Goal: Task Accomplishment & Management: Use online tool/utility

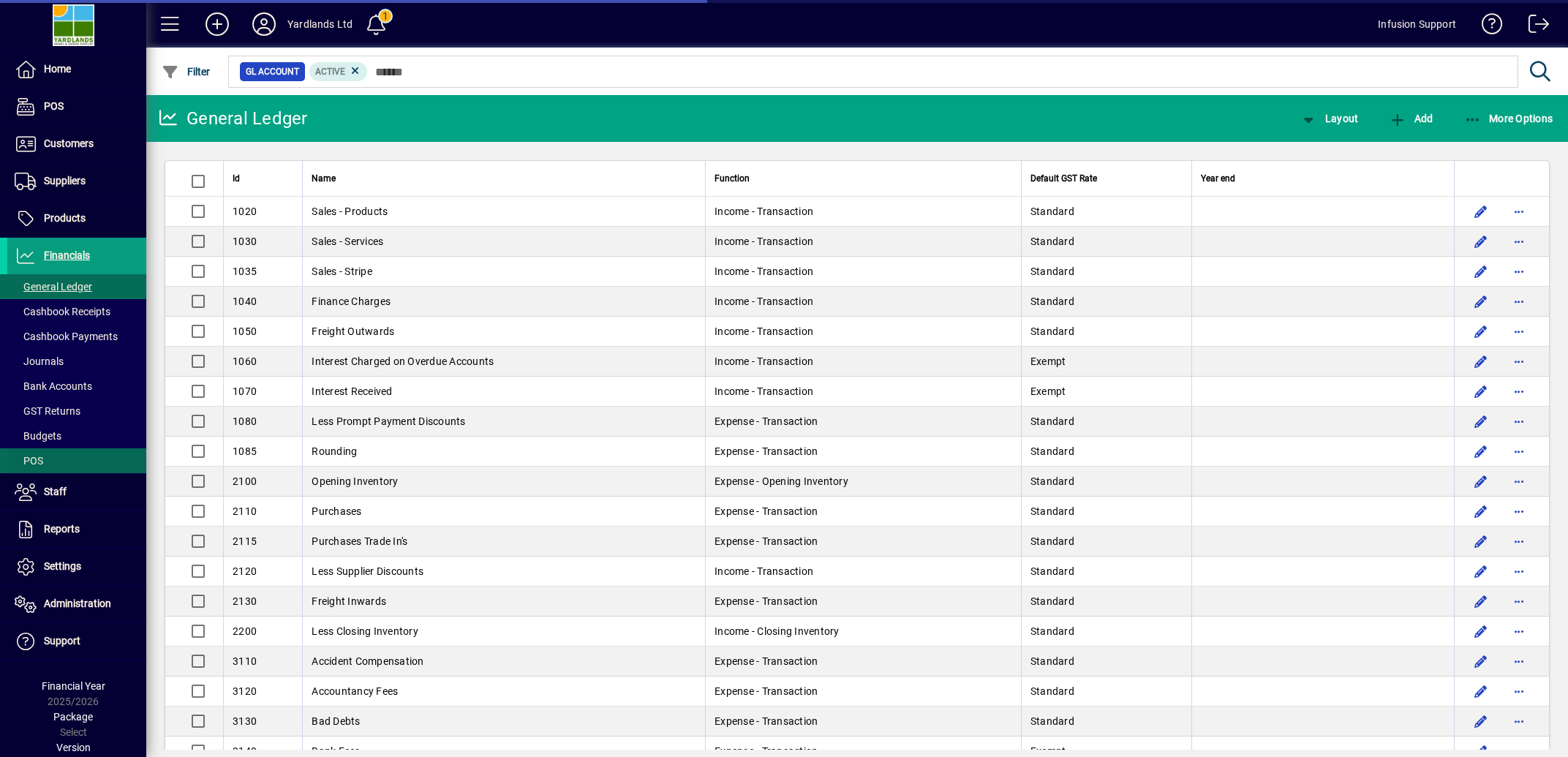
click at [42, 462] on span "POS" at bounding box center [29, 461] width 29 height 11
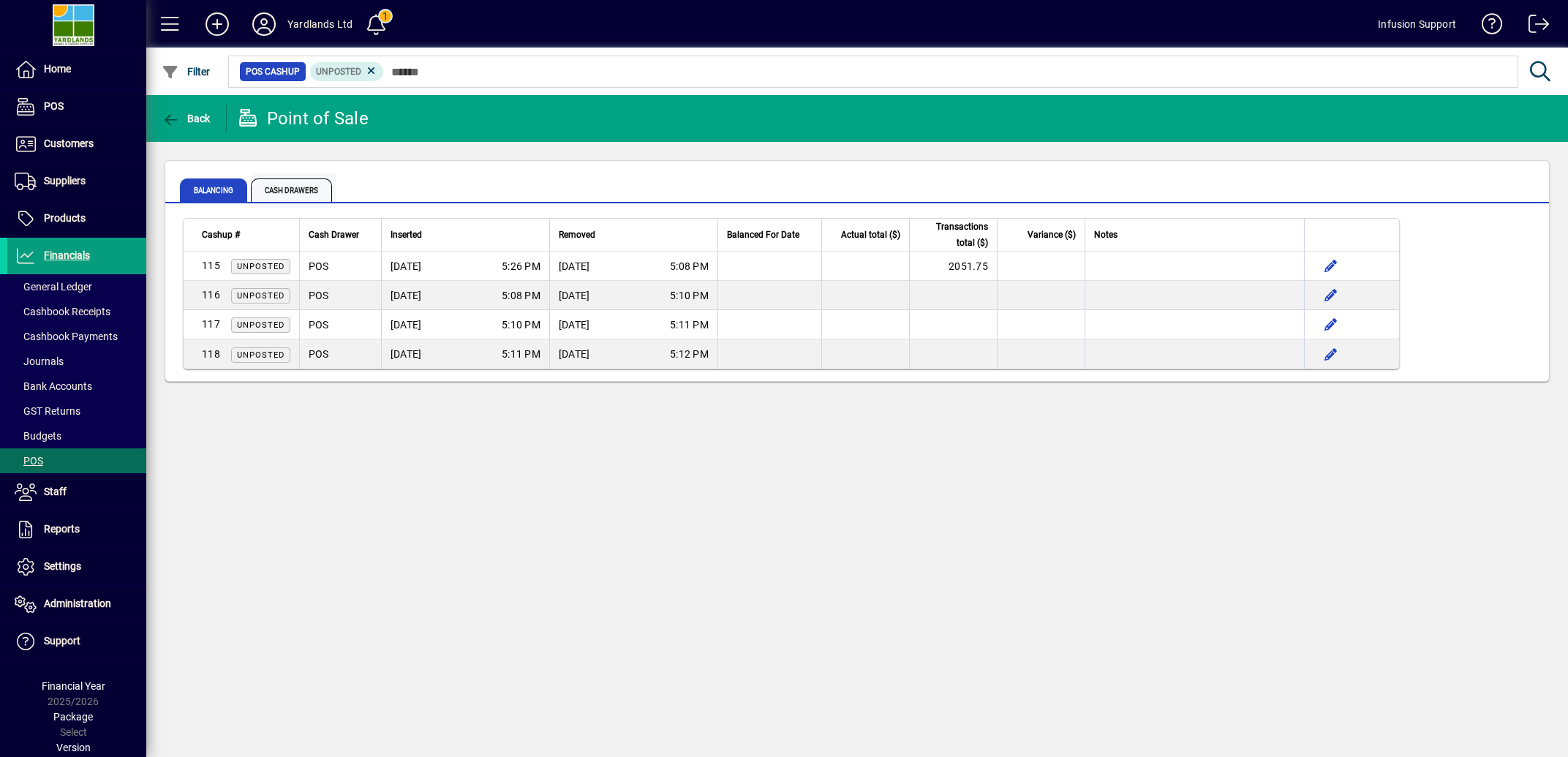
click at [308, 185] on span "Cash Drawers" at bounding box center [291, 190] width 81 height 23
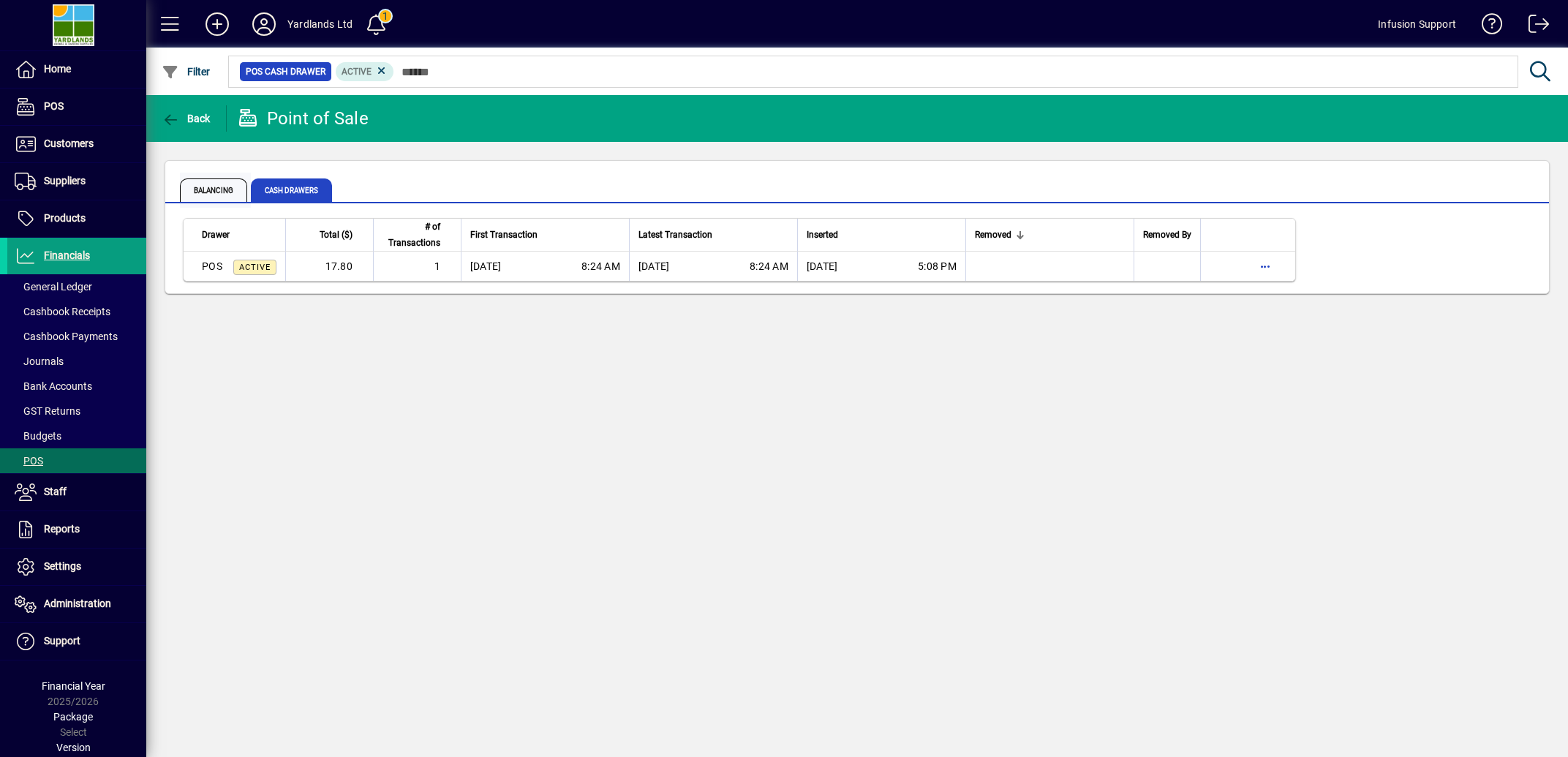
click at [201, 185] on span "Balancing" at bounding box center [213, 190] width 67 height 23
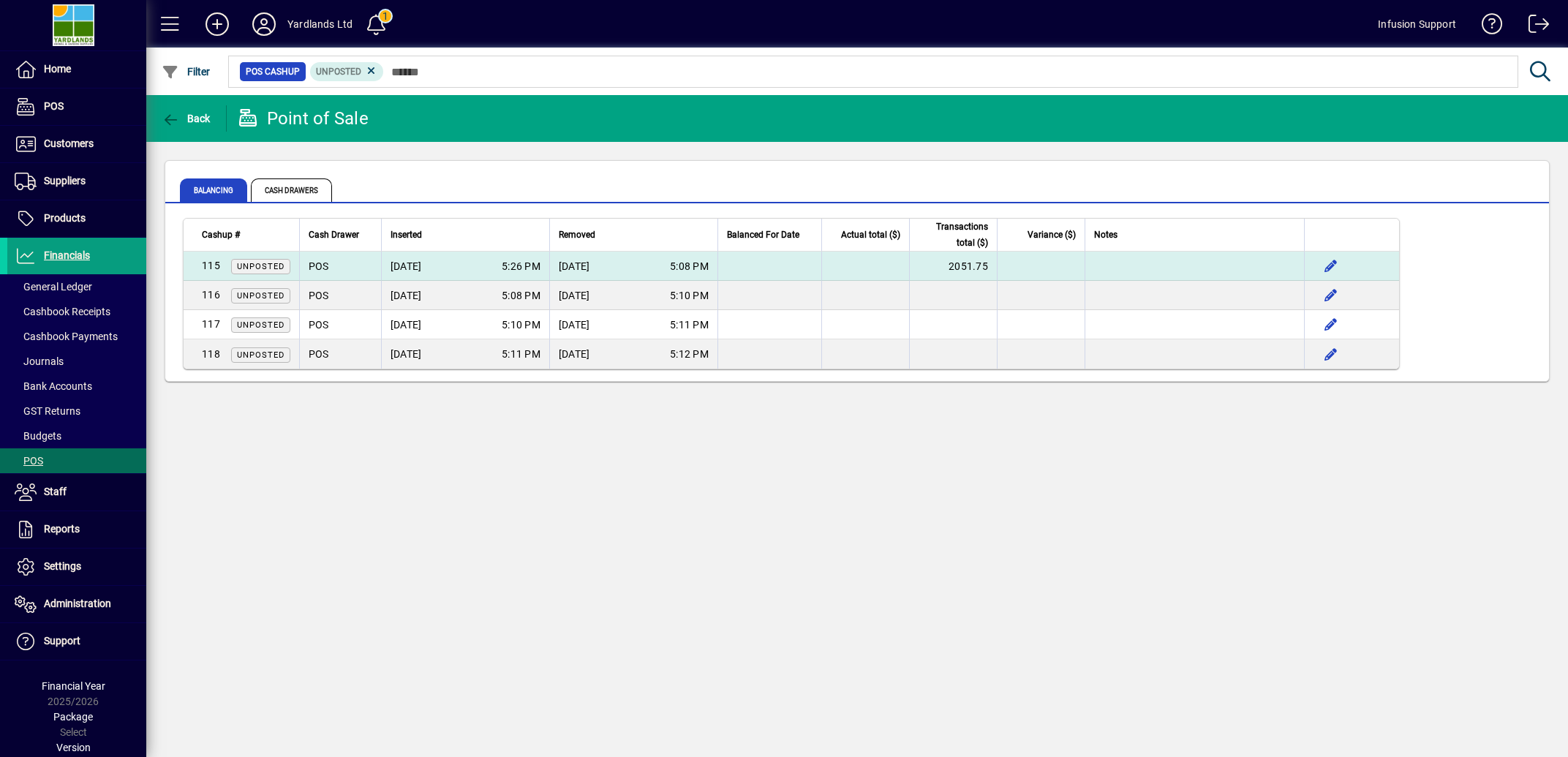
click at [483, 265] on div "[DATE] 5:26 PM" at bounding box center [465, 266] width 150 height 14
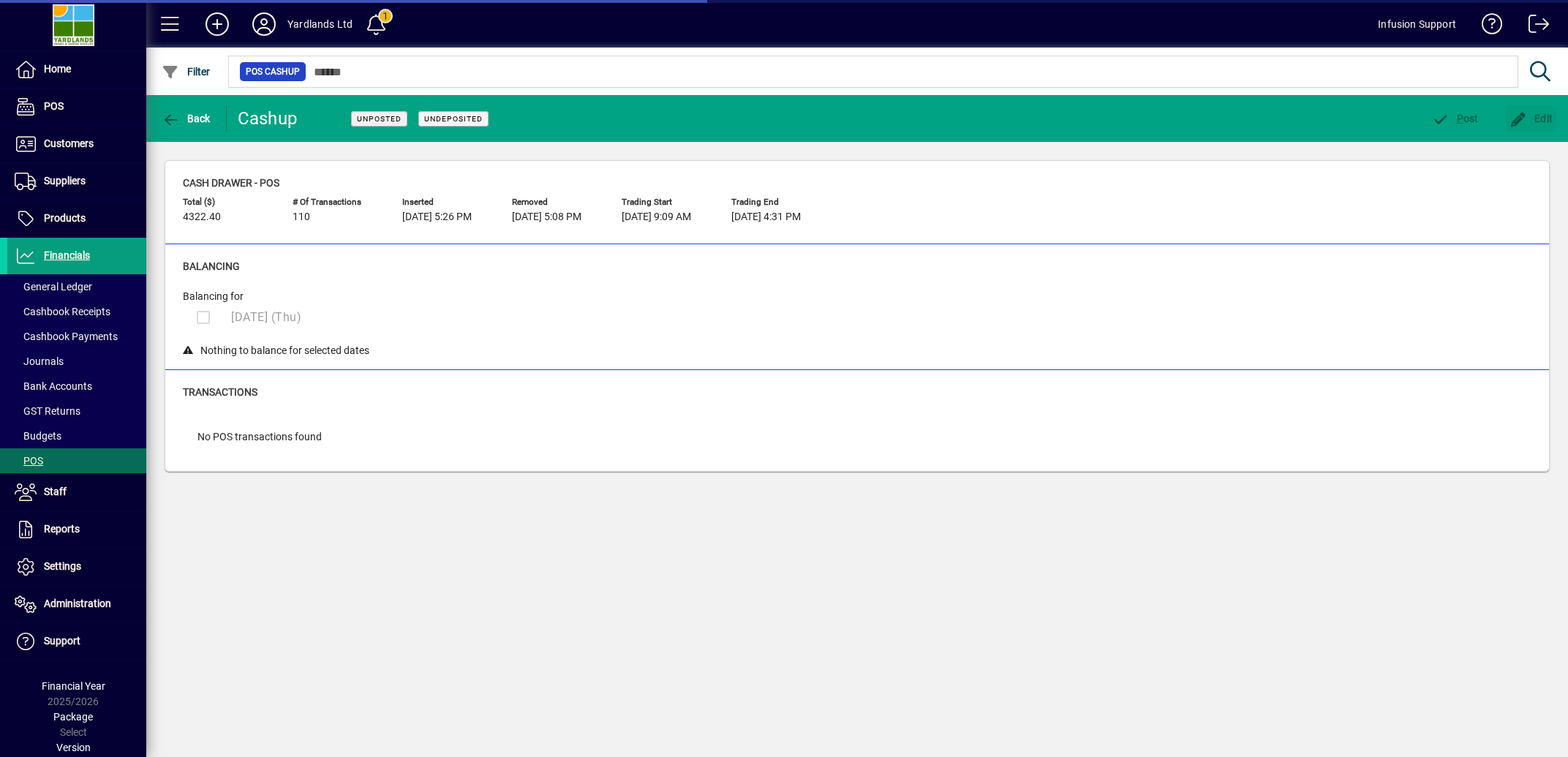
click at [1537, 119] on span "Edit" at bounding box center [1532, 119] width 44 height 11
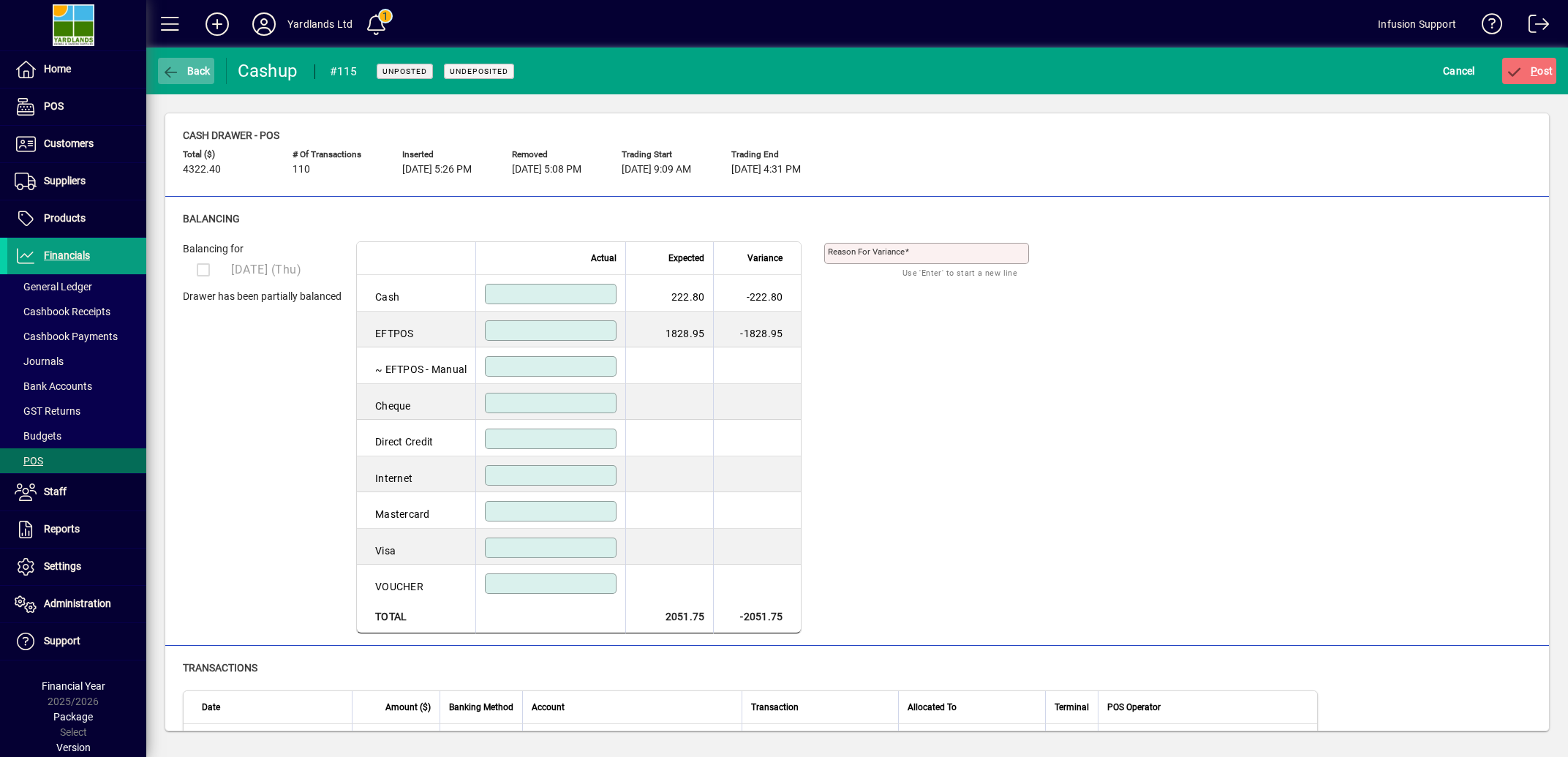
click at [168, 72] on icon "button" at bounding box center [170, 72] width 18 height 14
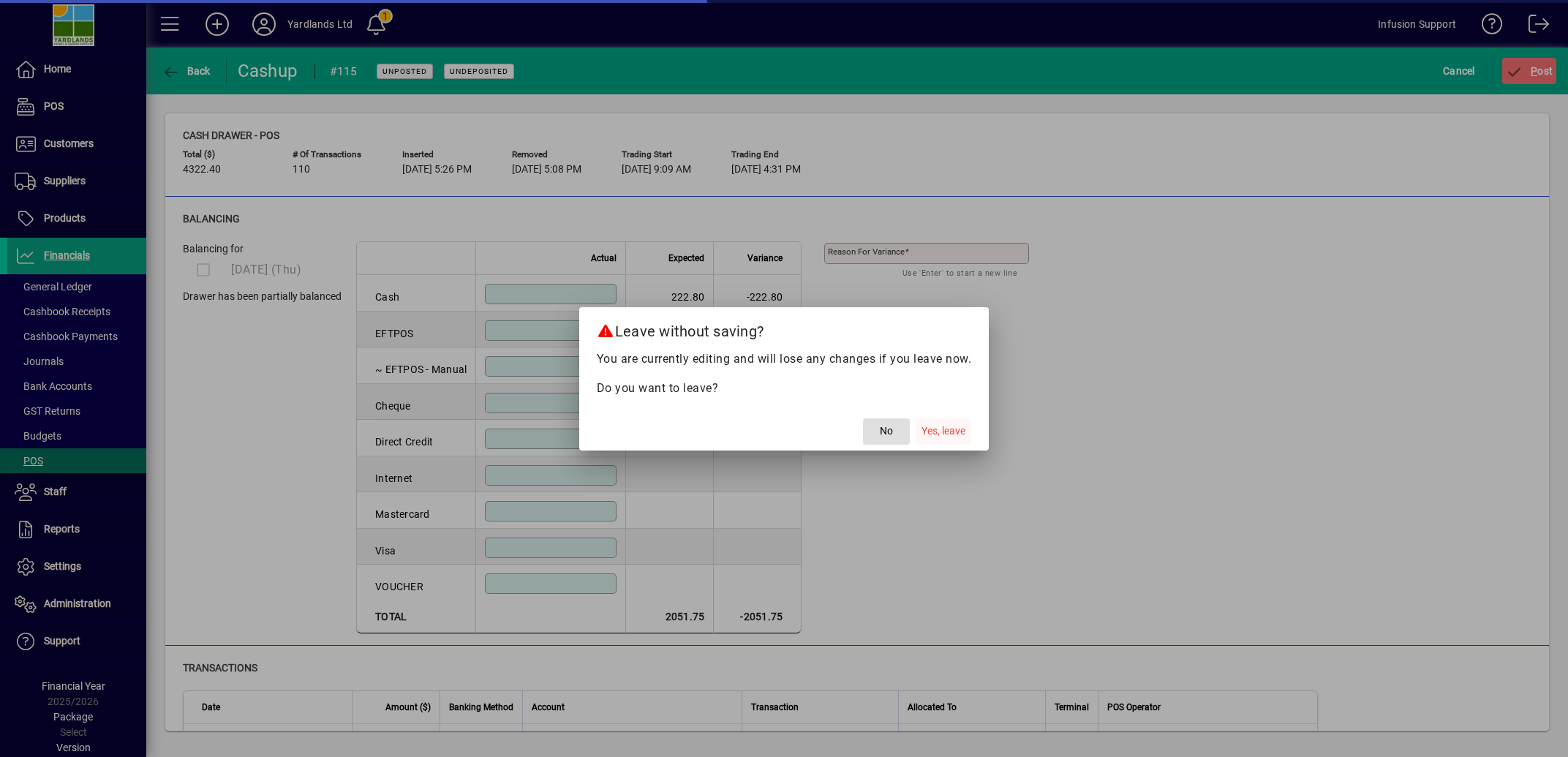
click at [931, 432] on span "Yes, leave" at bounding box center [943, 431] width 44 height 15
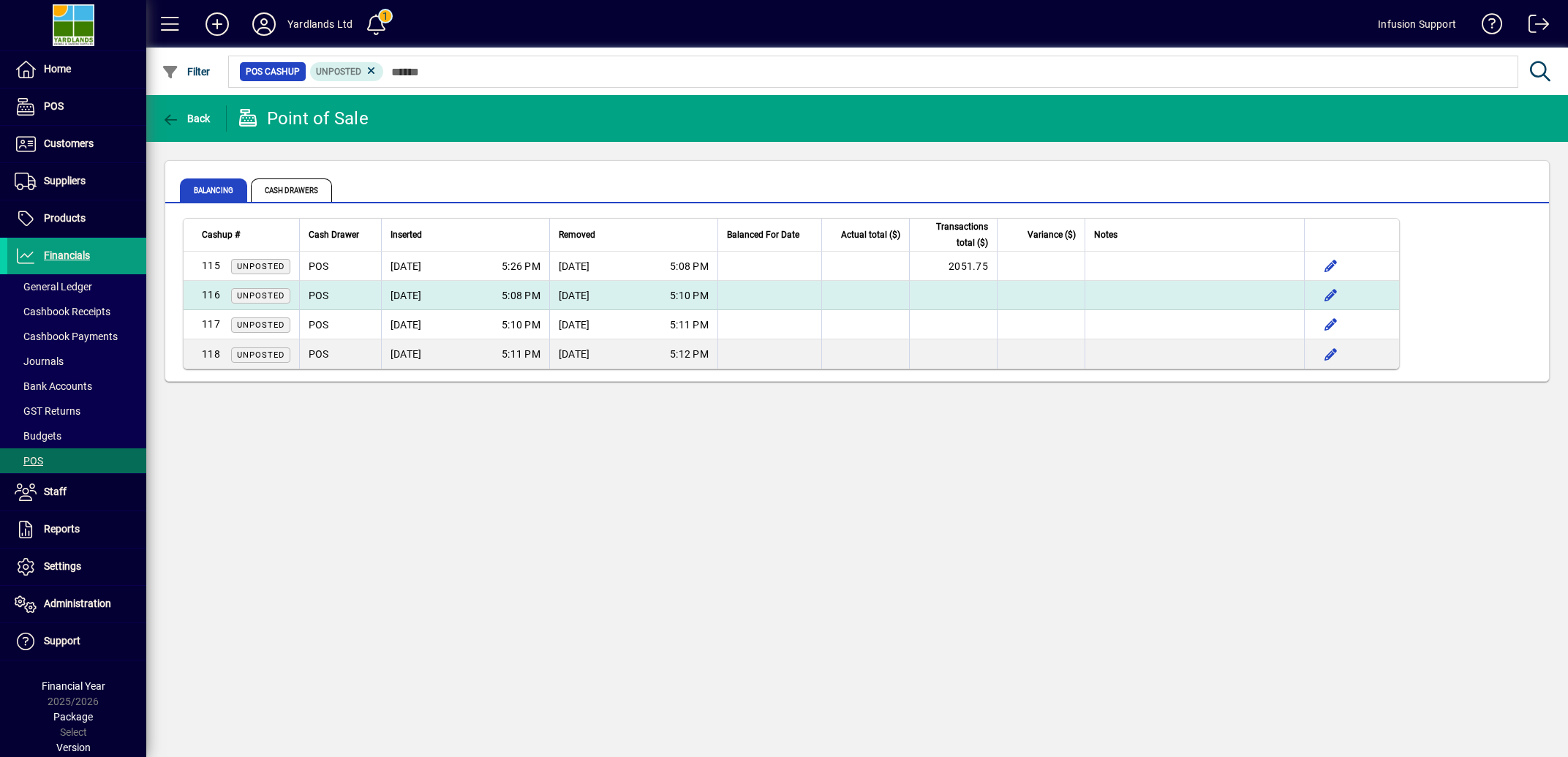
click at [460, 296] on div "[DATE] 5:08 PM" at bounding box center [465, 295] width 150 height 14
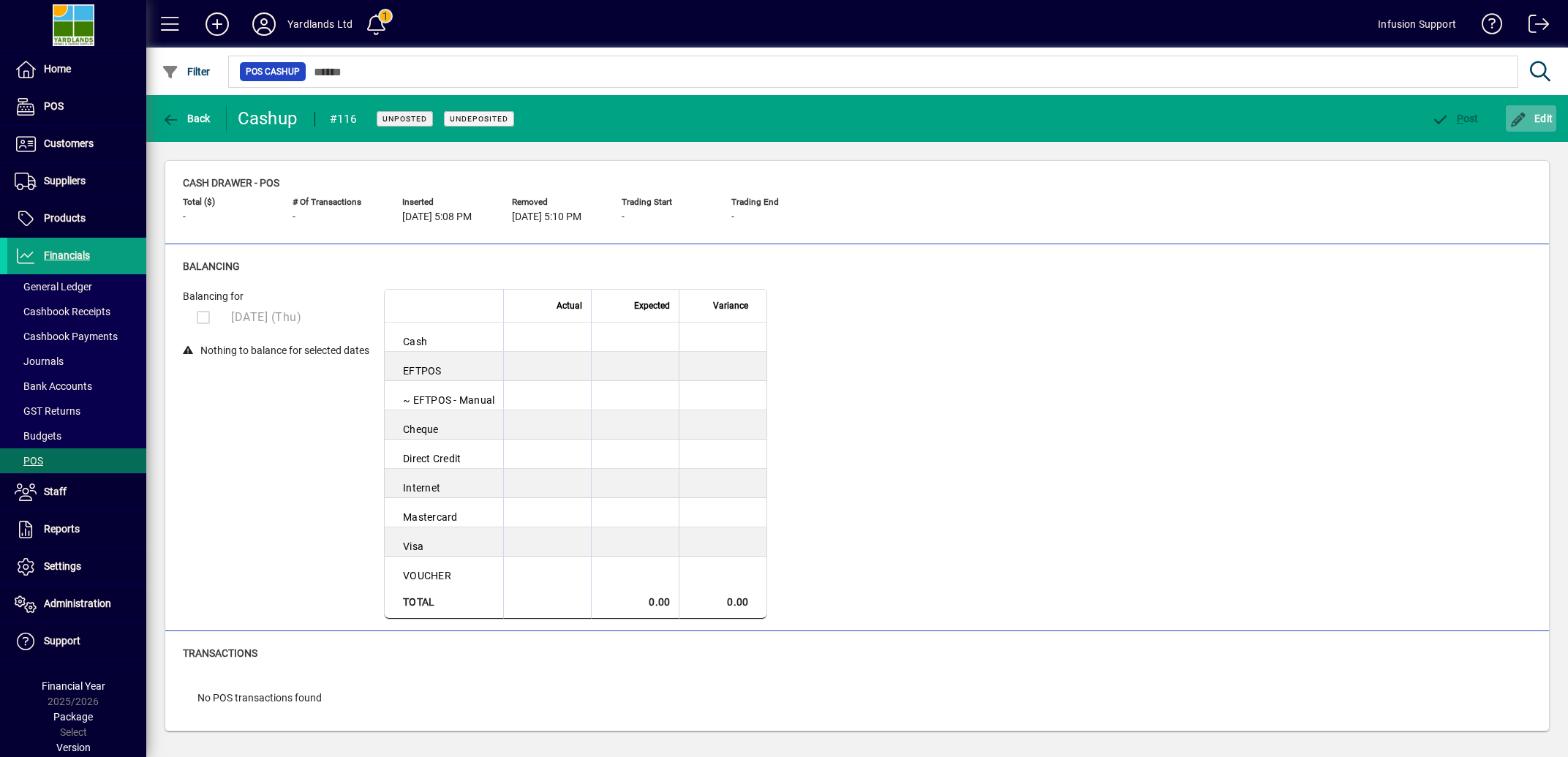
click at [1535, 118] on span "Edit" at bounding box center [1532, 119] width 44 height 11
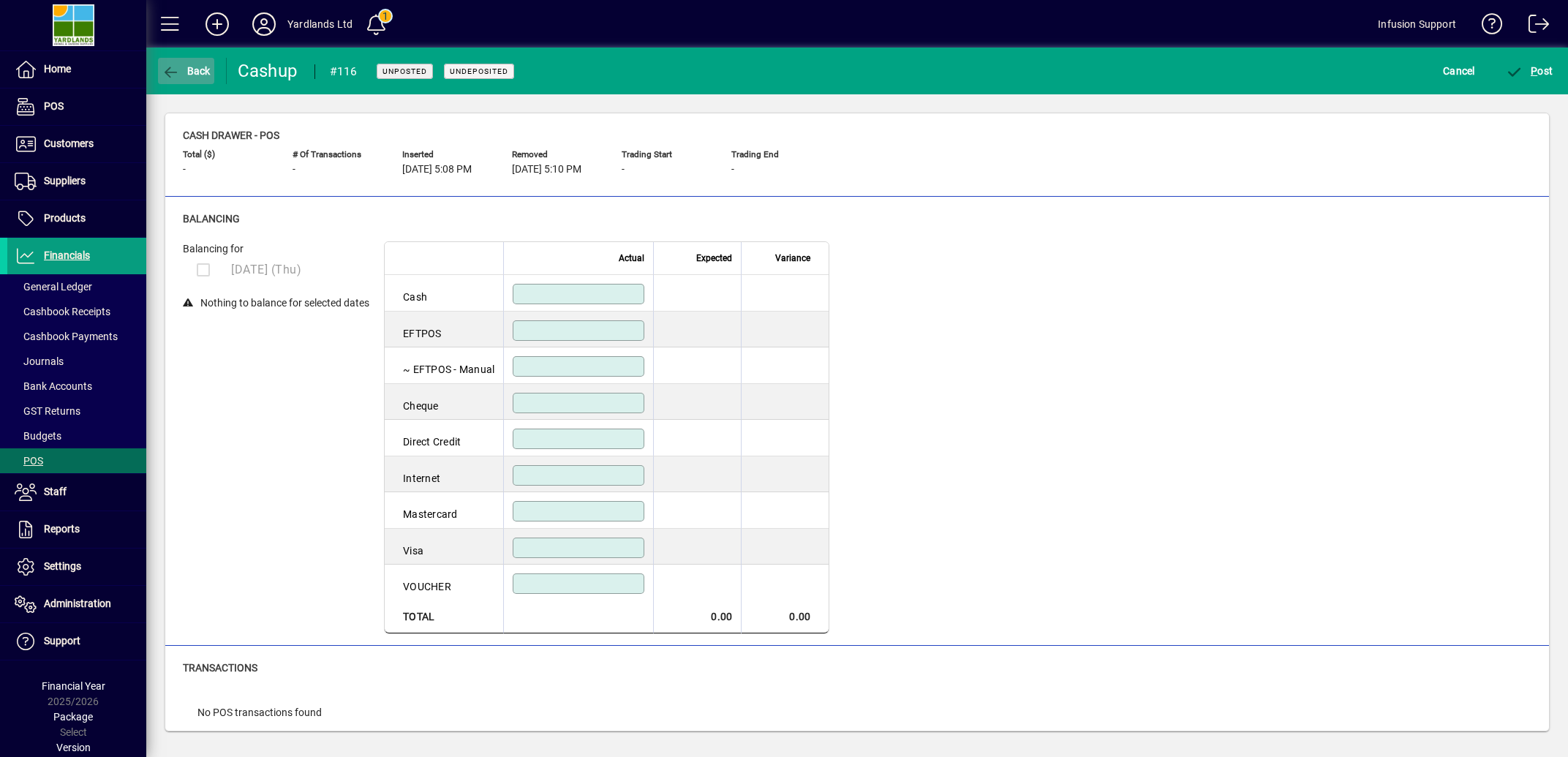
click at [167, 69] on icon "button" at bounding box center [170, 72] width 18 height 14
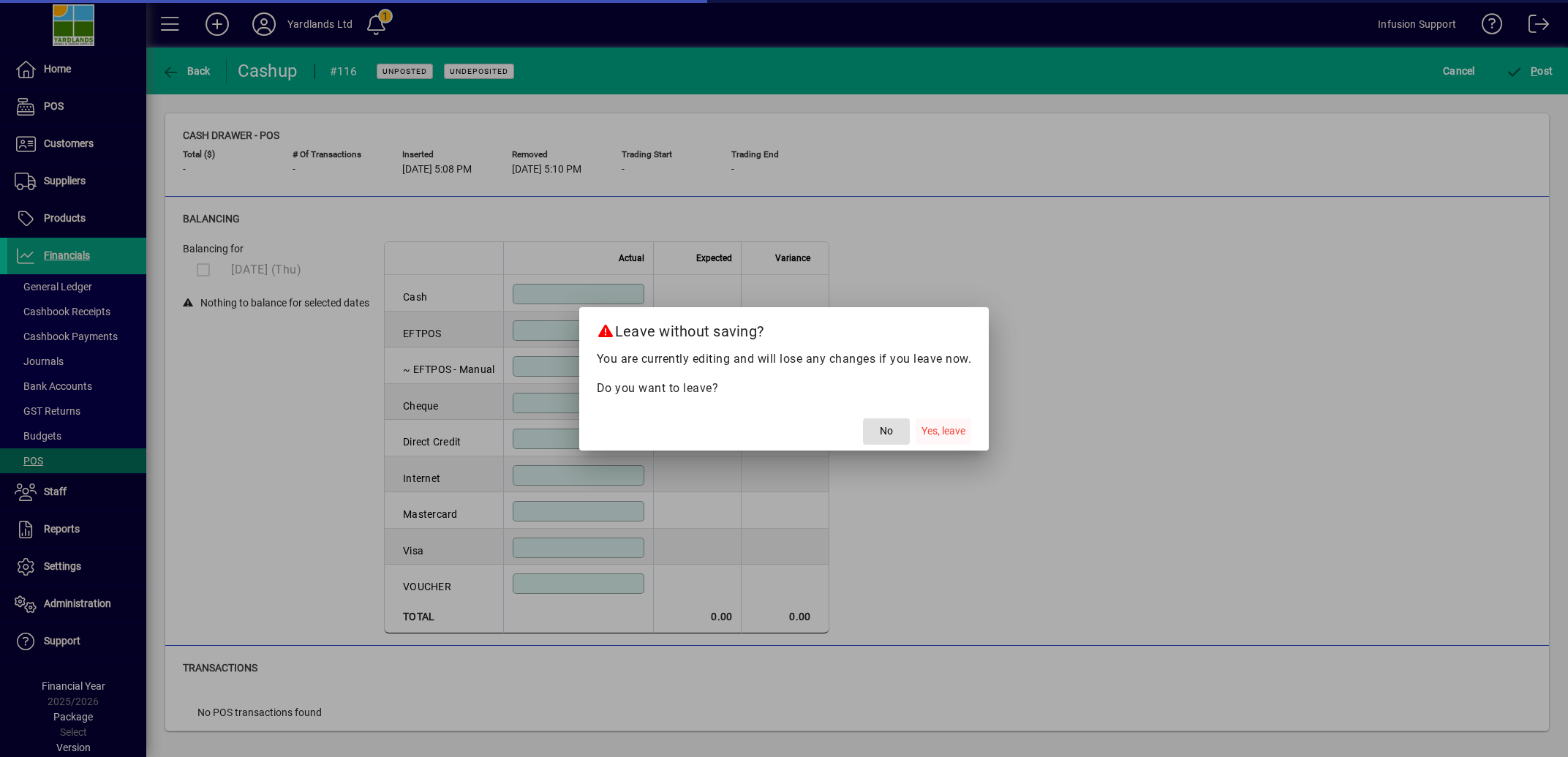
click at [933, 427] on span "Yes, leave" at bounding box center [943, 431] width 44 height 15
